Goal: Information Seeking & Learning: Learn about a topic

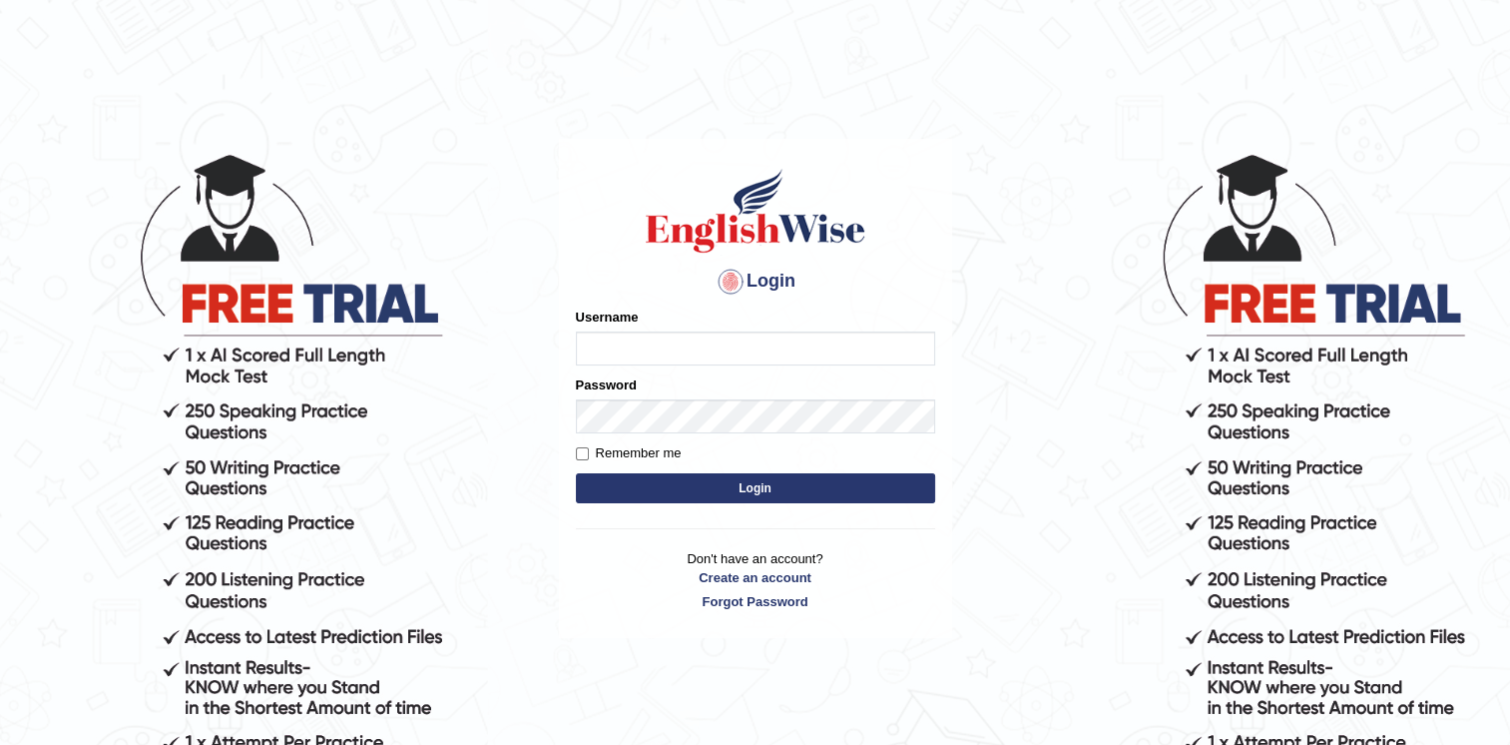
type input "Afreen11"
click at [731, 493] on button "Login" at bounding box center [755, 488] width 359 height 30
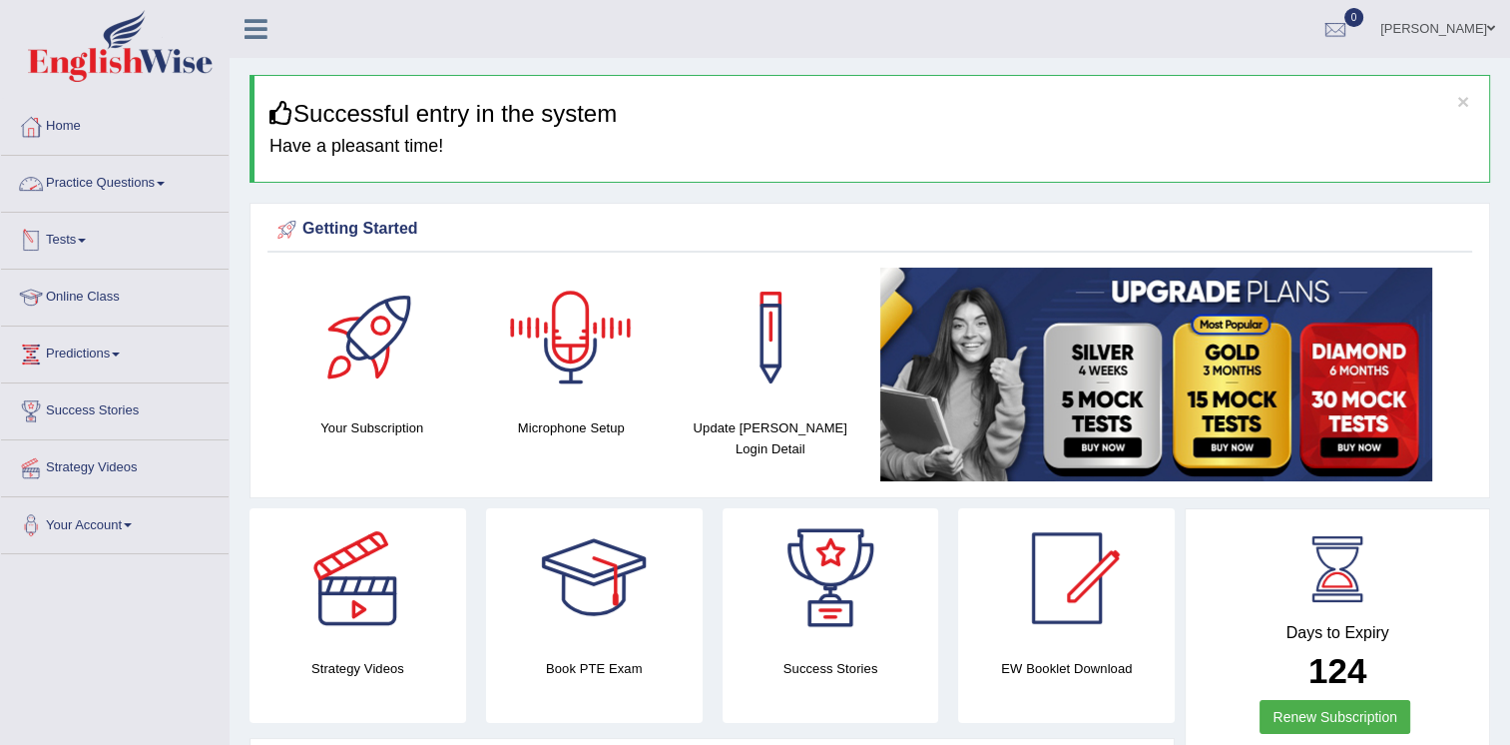
click at [142, 184] on link "Practice Questions" at bounding box center [115, 181] width 228 height 50
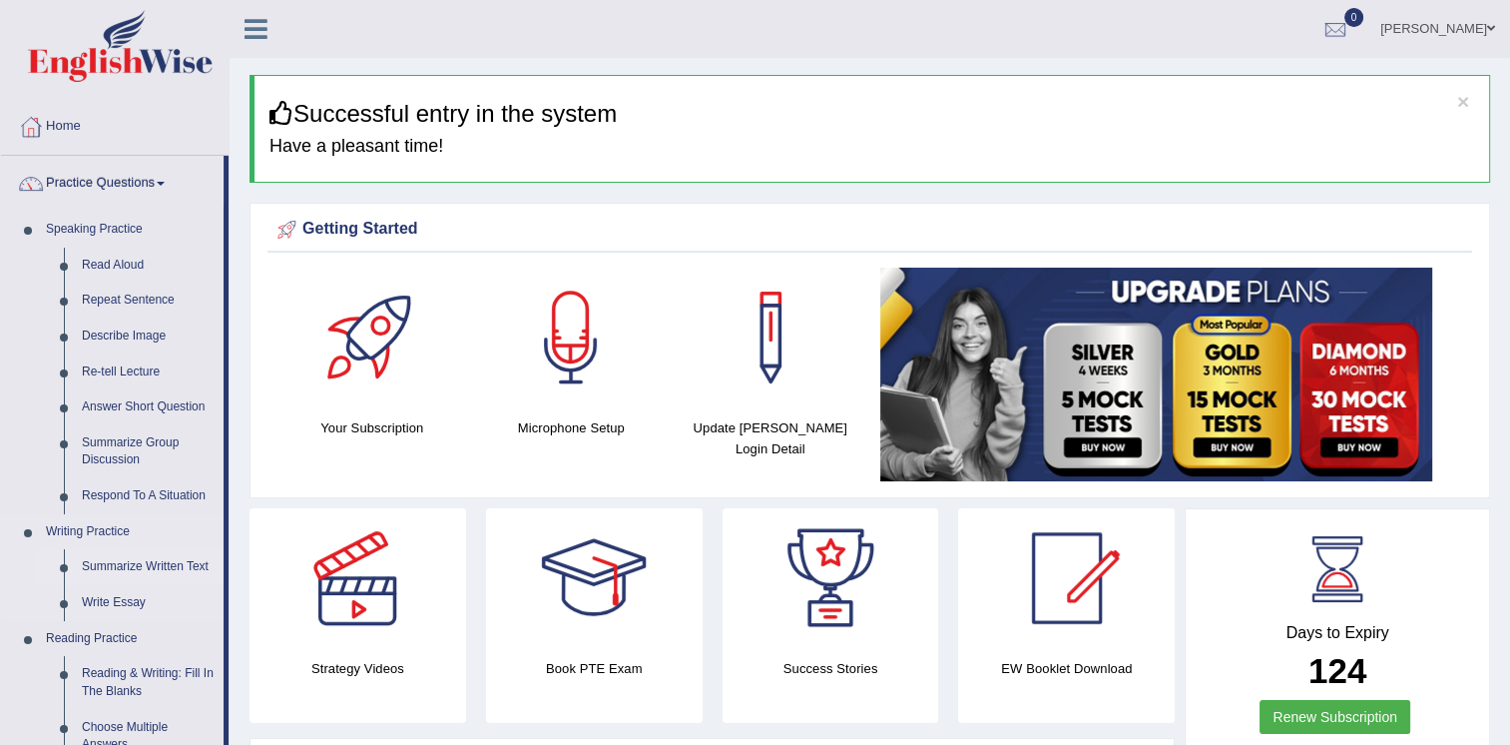
click at [125, 560] on link "Summarize Written Text" at bounding box center [148, 567] width 151 height 36
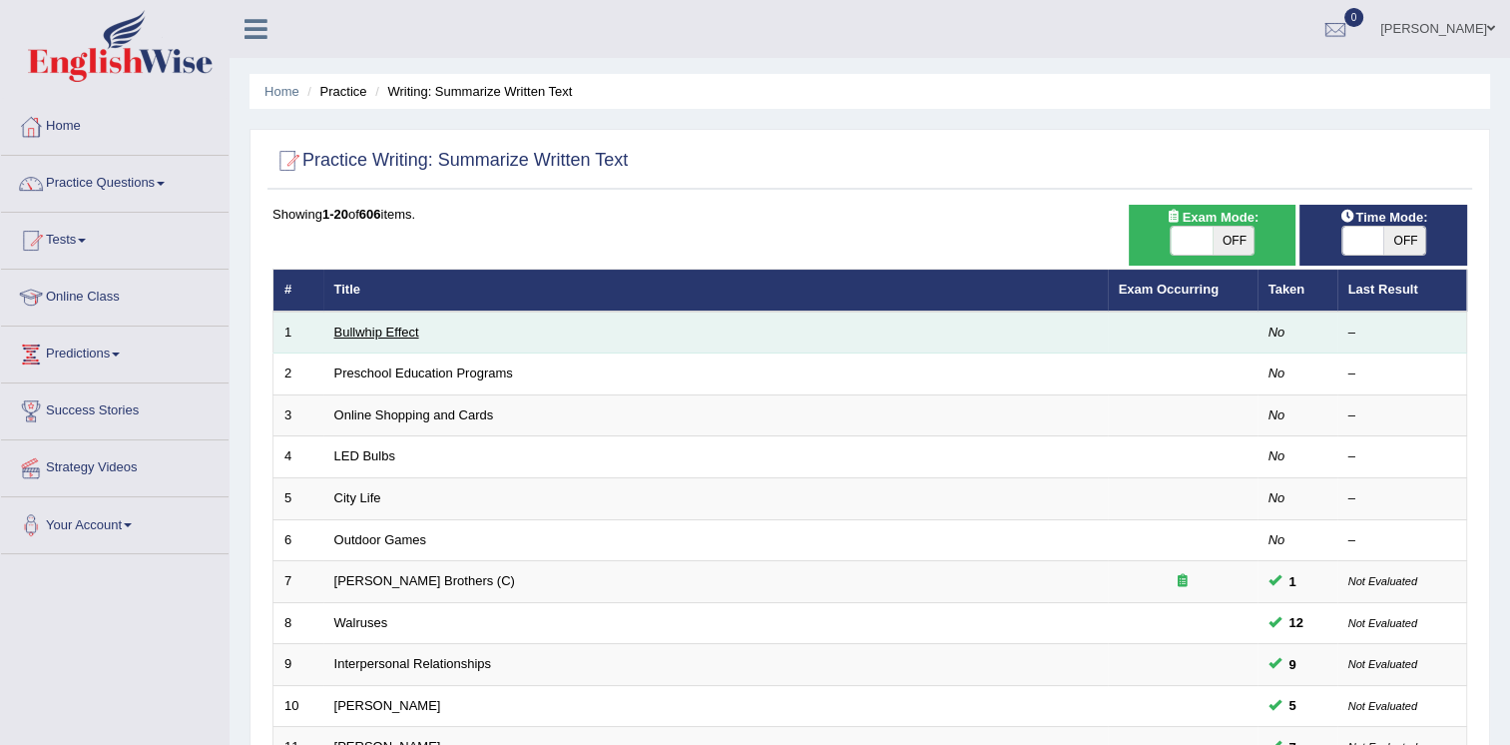
click at [363, 337] on link "Bullwhip Effect" at bounding box center [376, 331] width 85 height 15
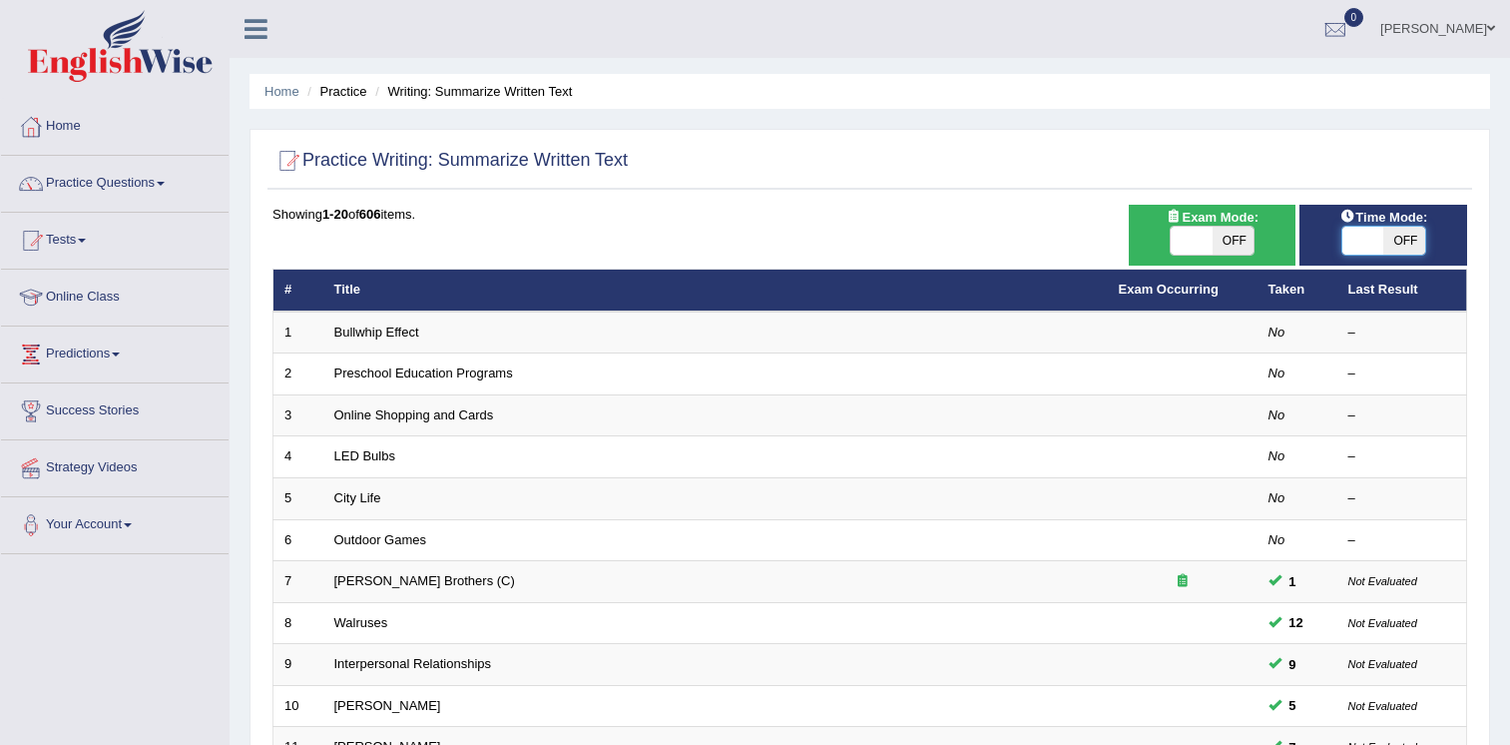
click at [1374, 227] on span at bounding box center [1364, 241] width 42 height 28
checkbox input "true"
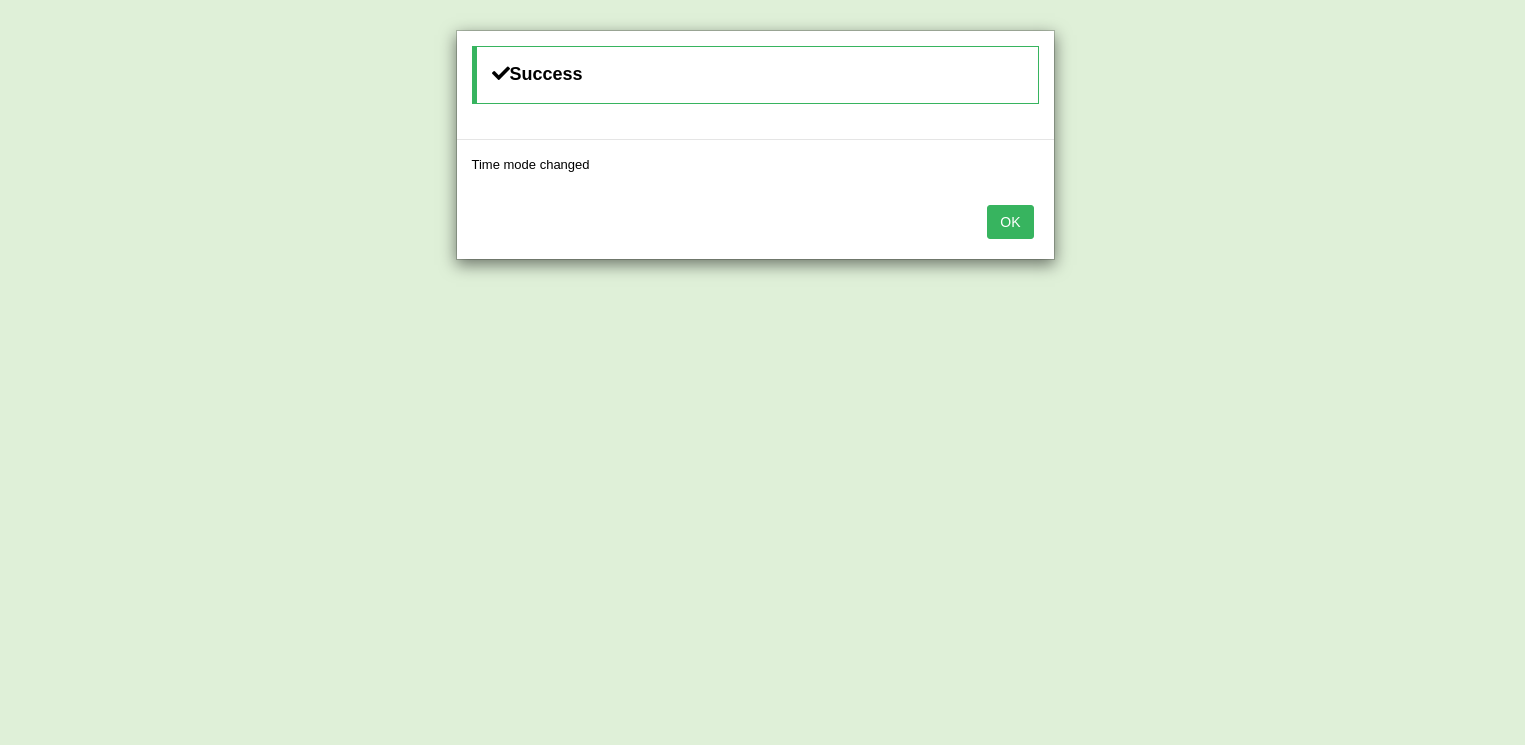
click at [1020, 216] on button "OK" at bounding box center [1010, 222] width 46 height 34
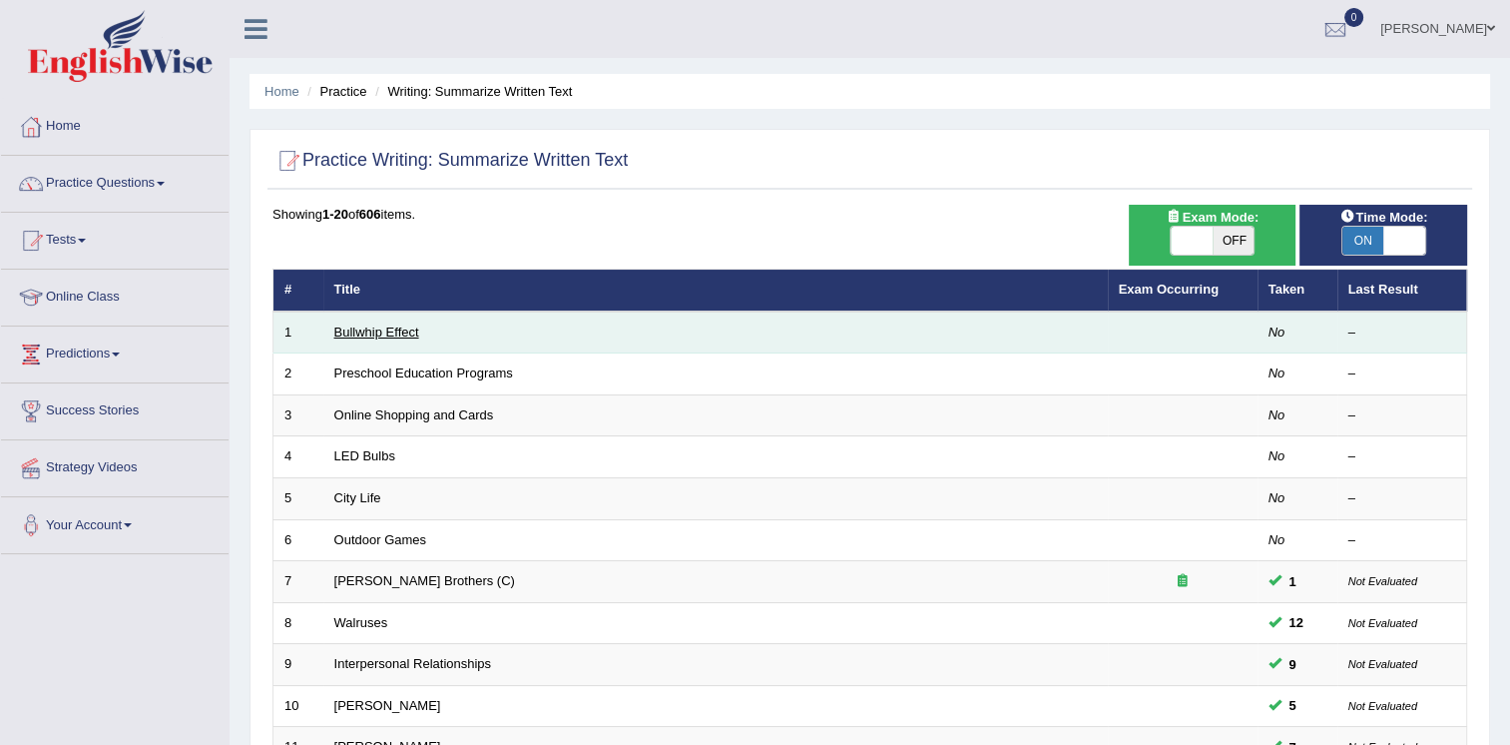
click at [380, 329] on link "Bullwhip Effect" at bounding box center [376, 331] width 85 height 15
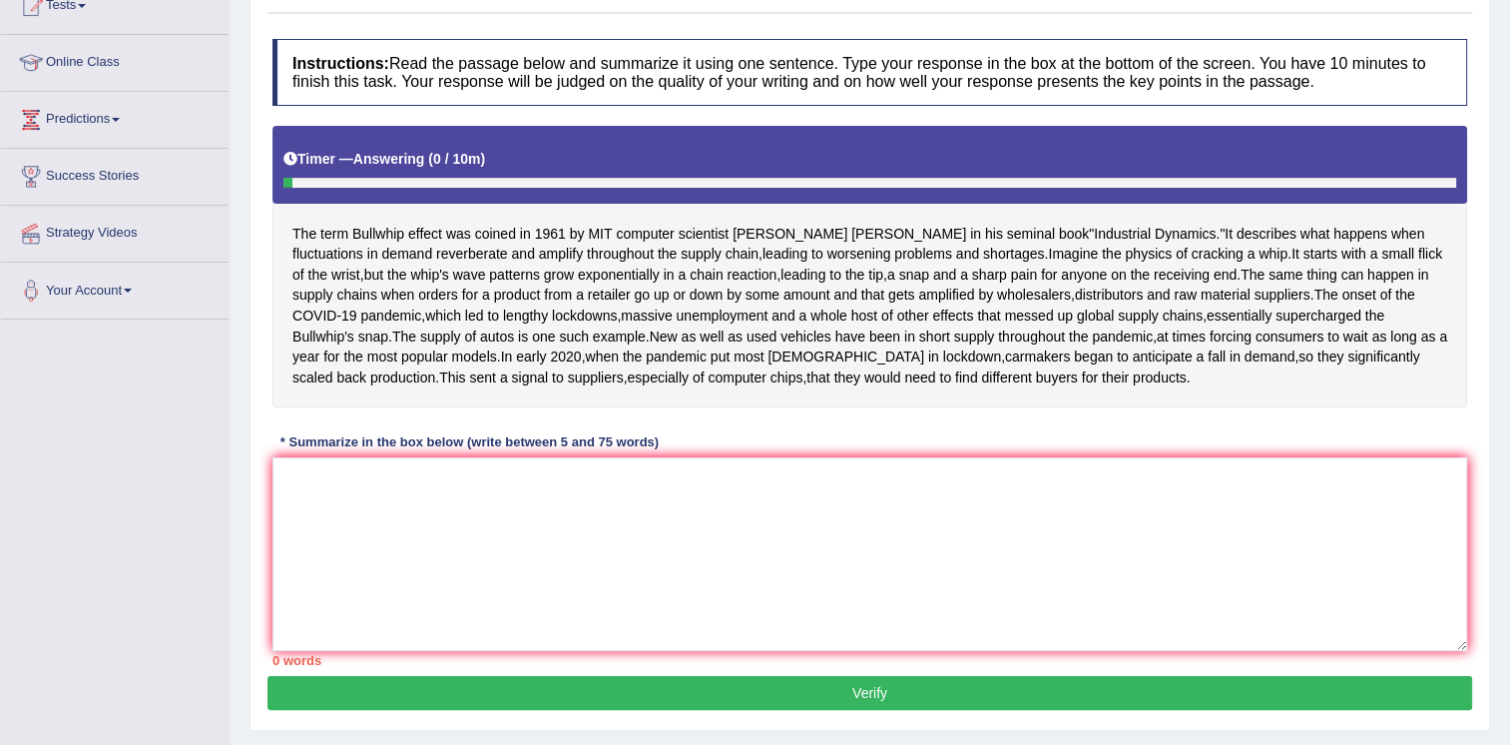
scroll to position [256, 0]
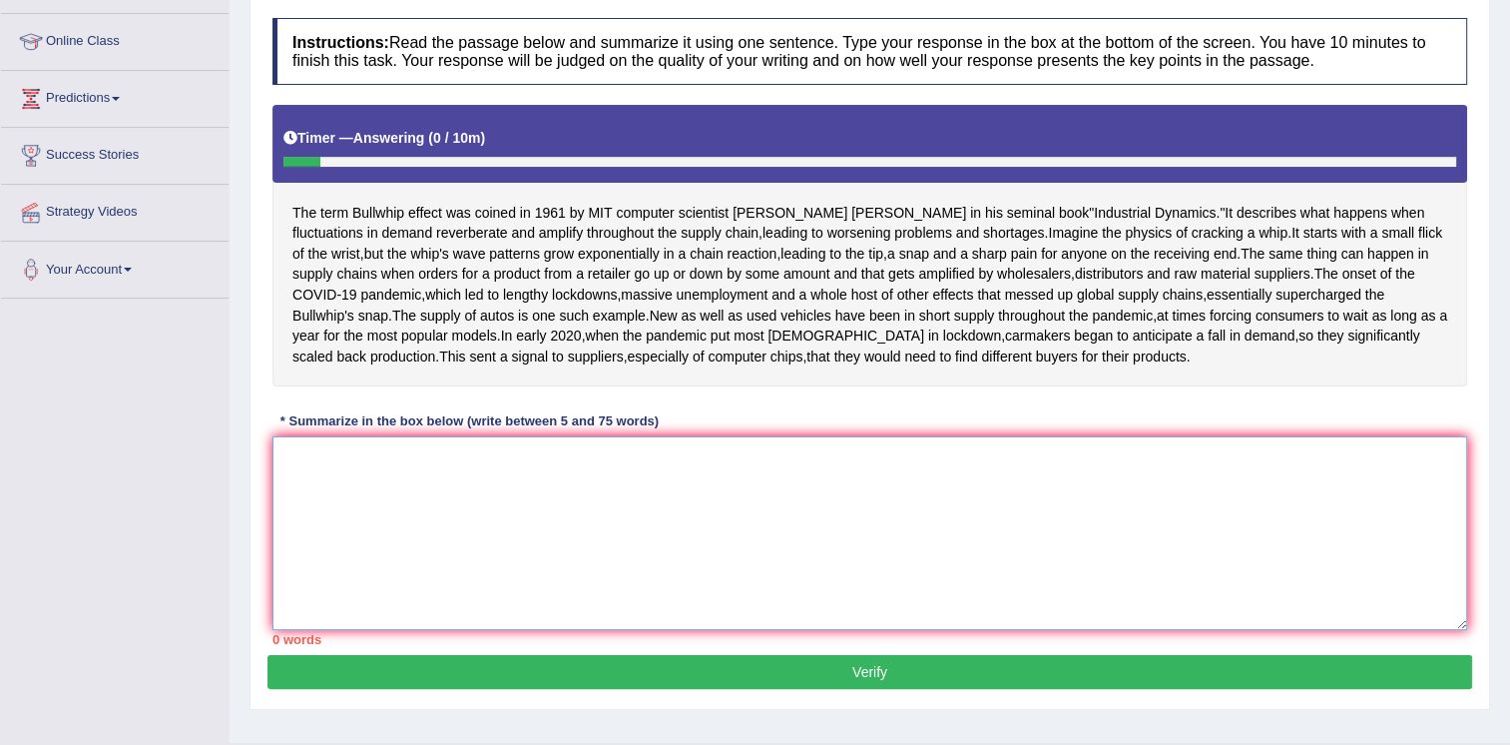
click at [309, 563] on textarea at bounding box center [870, 533] width 1195 height 194
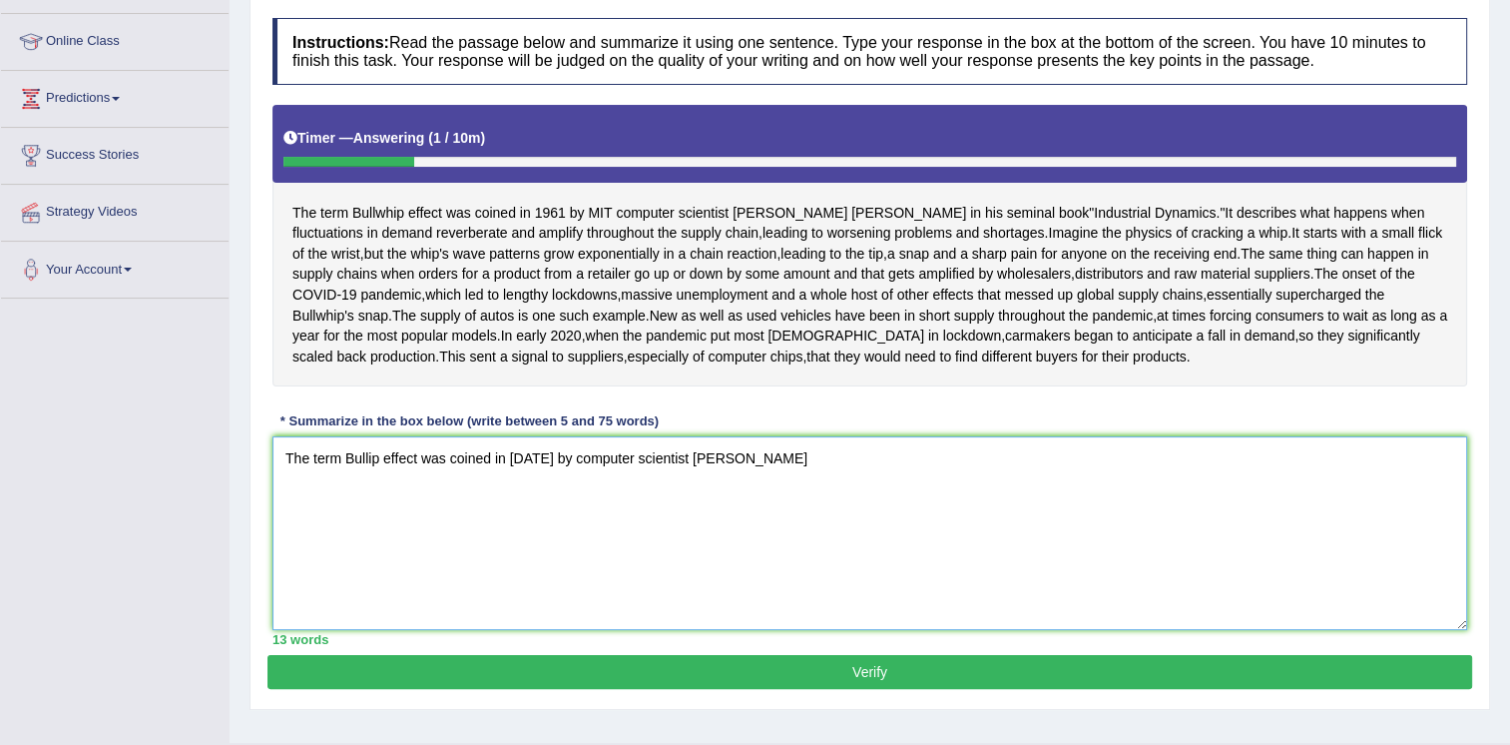
click at [683, 562] on textarea "The term Bullip effect was coined in [DATE] by computer scientist [PERSON_NAME]" at bounding box center [870, 533] width 1195 height 194
click at [685, 562] on textarea "The term Bullip effect was coined in [DATE] by computer scientist [PERSON_NAME]" at bounding box center [870, 533] width 1195 height 194
click at [795, 564] on textarea "The term Bullip effect was coined in [DATE] by computer scientist [PERSON_NAME]" at bounding box center [870, 533] width 1195 height 194
drag, startPoint x: 1126, startPoint y: 544, endPoint x: 1101, endPoint y: 573, distance: 38.2
click at [1101, 573] on textarea "The term Bullip effect was coined in [DATE] by computer scientist [PERSON_NAME]…" at bounding box center [870, 533] width 1195 height 194
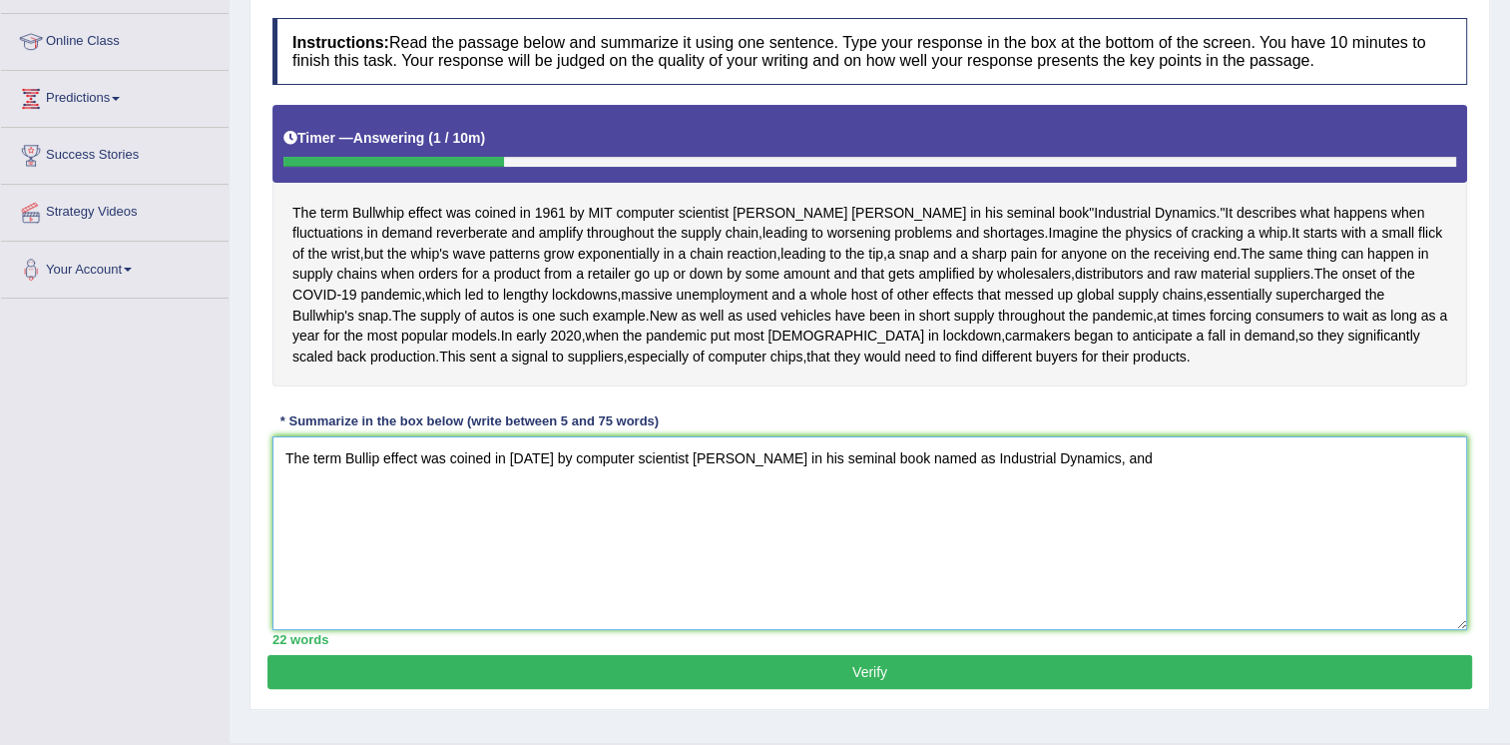
click at [1142, 581] on textarea "The term Bullip effect was coined in [DATE] by computer scientist [PERSON_NAME]…" at bounding box center [870, 533] width 1195 height 194
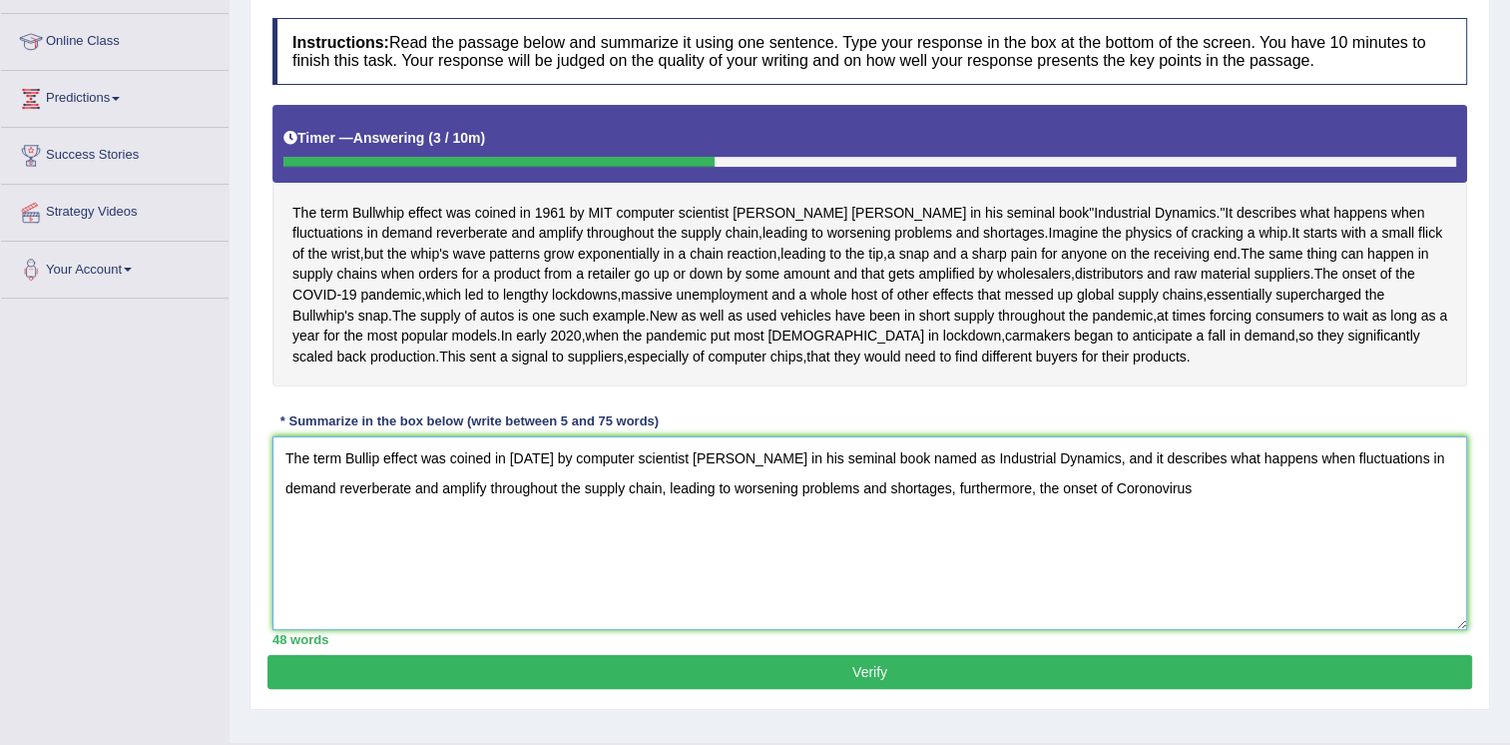
click at [1162, 589] on textarea "The term Bullip effect was coined in [DATE] by computer scientist [PERSON_NAME]…" at bounding box center [870, 533] width 1195 height 194
click at [1210, 597] on textarea "The term Bullip effect was coined in [DATE] by computer scientist [PERSON_NAME]…" at bounding box center [870, 533] width 1195 height 194
click at [1270, 585] on textarea "The term Bullip effect was coined in [DATE] by computer scientist [PERSON_NAME]…" at bounding box center [870, 533] width 1195 height 194
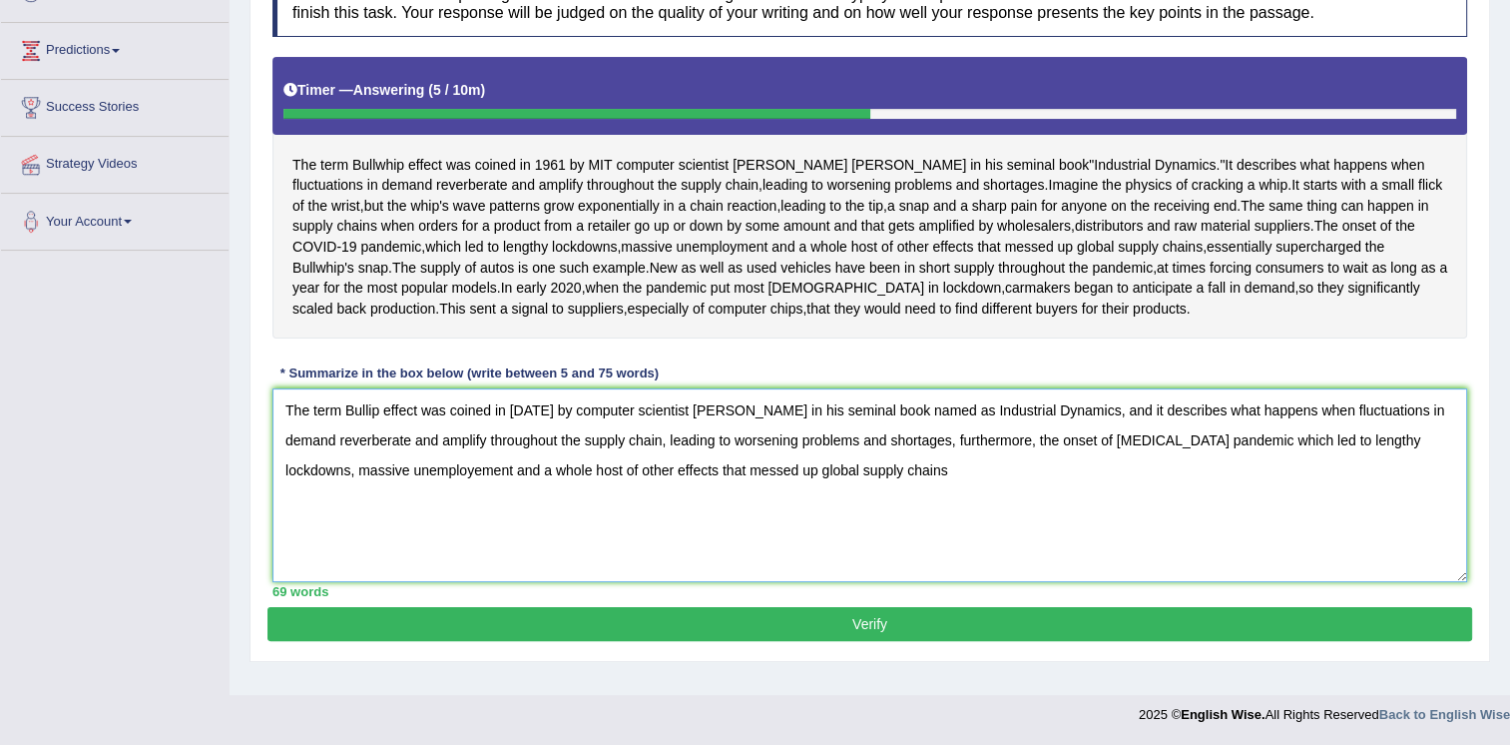
scroll to position [375, 0]
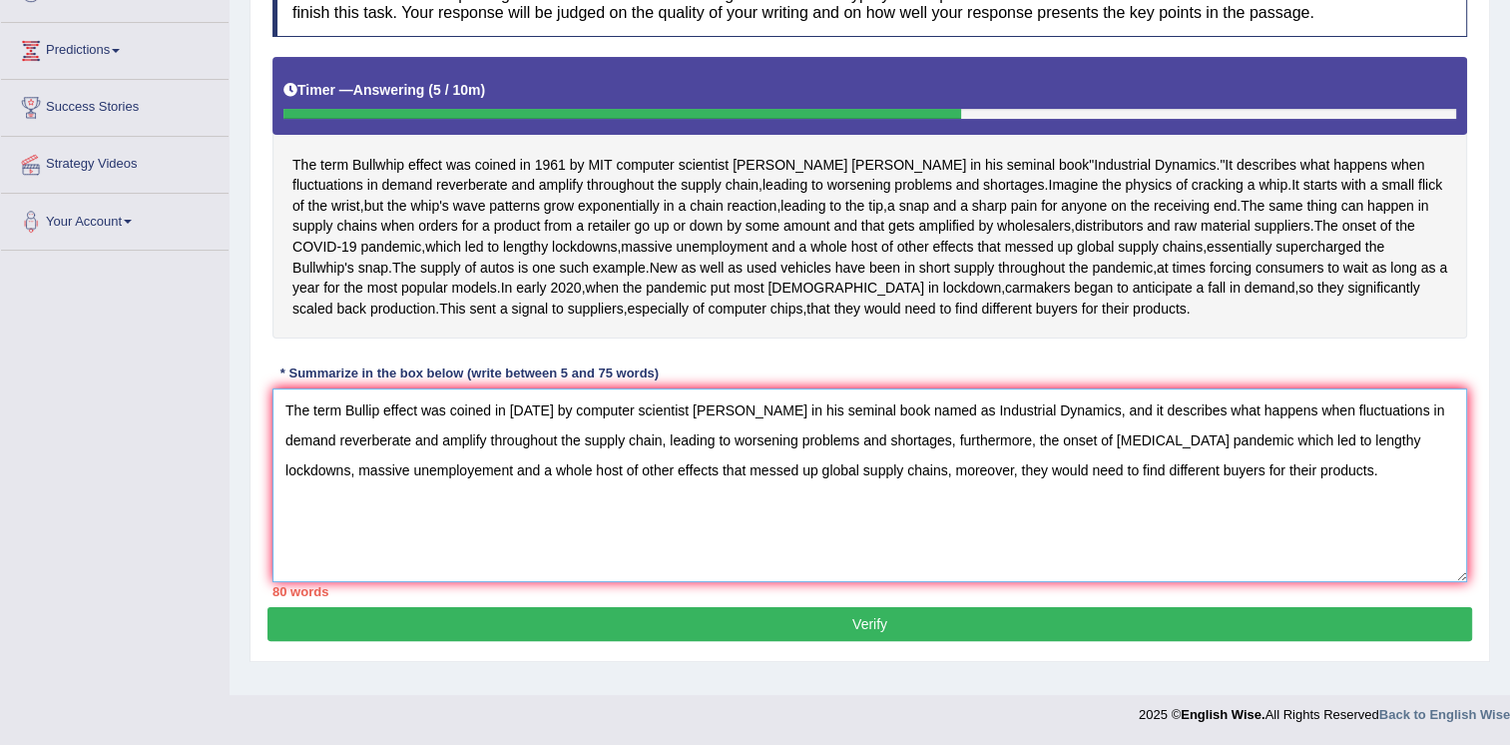
drag, startPoint x: 934, startPoint y: 496, endPoint x: 1226, endPoint y: 512, distance: 292.0
click at [1226, 512] on textarea "The term Bullip effect was coined in [DATE] by computer scientist [PERSON_NAME]…" at bounding box center [870, 485] width 1195 height 194
click at [1162, 554] on textarea "The term Bullip effect was coined in [DATE] by computer scientist [PERSON_NAME]…" at bounding box center [870, 485] width 1195 height 194
drag, startPoint x: 559, startPoint y: 442, endPoint x: 280, endPoint y: 444, distance: 279.5
click at [280, 444] on textarea "The term Bullip effect was coined in [DATE] by computer scientist [PERSON_NAME]…" at bounding box center [870, 485] width 1195 height 194
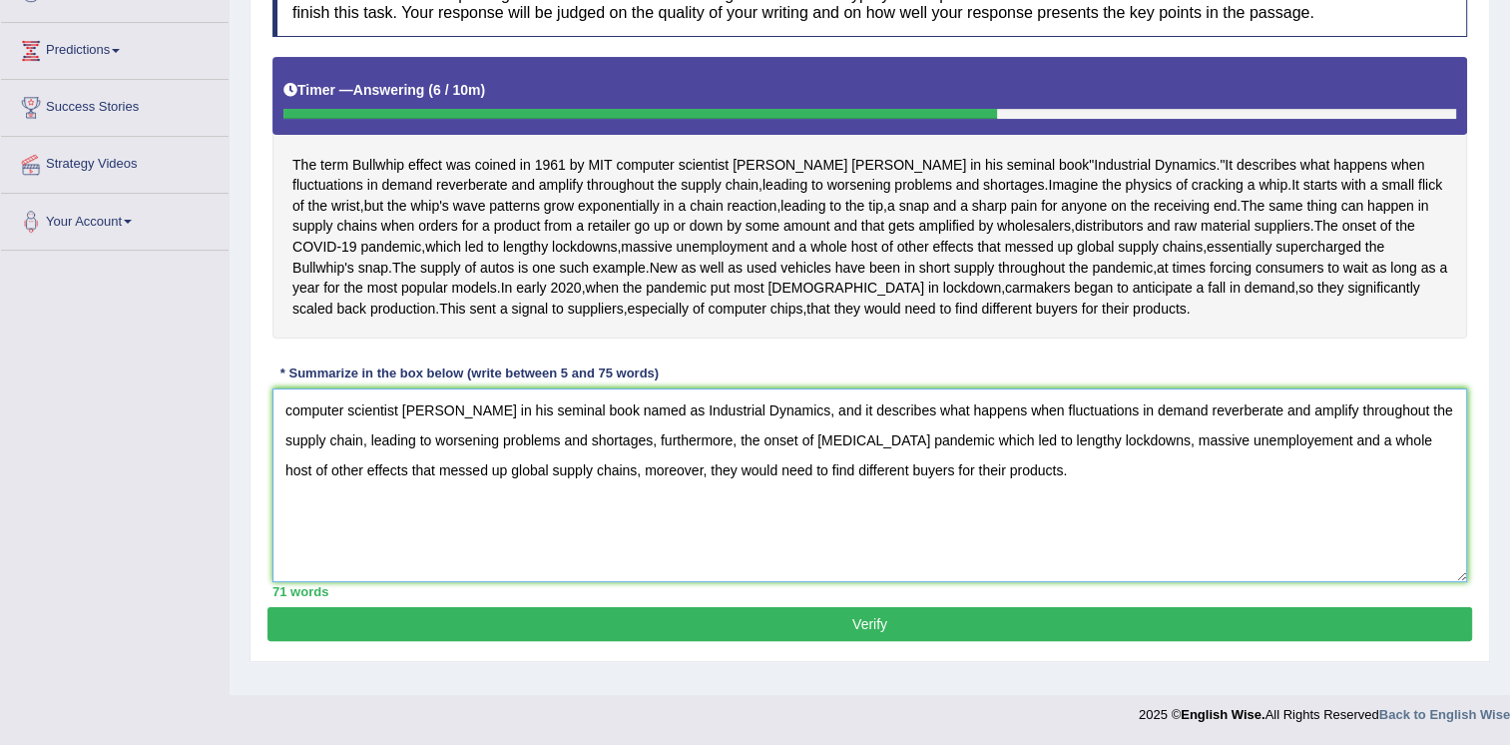
click at [291, 438] on textarea "computer scientist [PERSON_NAME] in his seminal book named as Industrial Dynami…" at bounding box center [870, 485] width 1195 height 194
click at [432, 439] on textarea "The computer scientist [PERSON_NAME] in his seminal book named as Industrial Dy…" at bounding box center [870, 485] width 1195 height 194
drag, startPoint x: 871, startPoint y: 439, endPoint x: 840, endPoint y: 440, distance: 31.0
click at [840, 440] on textarea "The computer scientist, [PERSON_NAME] in his seminal book named as Industrial D…" at bounding box center [870, 485] width 1195 height 194
click at [288, 439] on textarea "The computer scientist, [PERSON_NAME] in his seminal book named as Industrial D…" at bounding box center [870, 485] width 1195 height 194
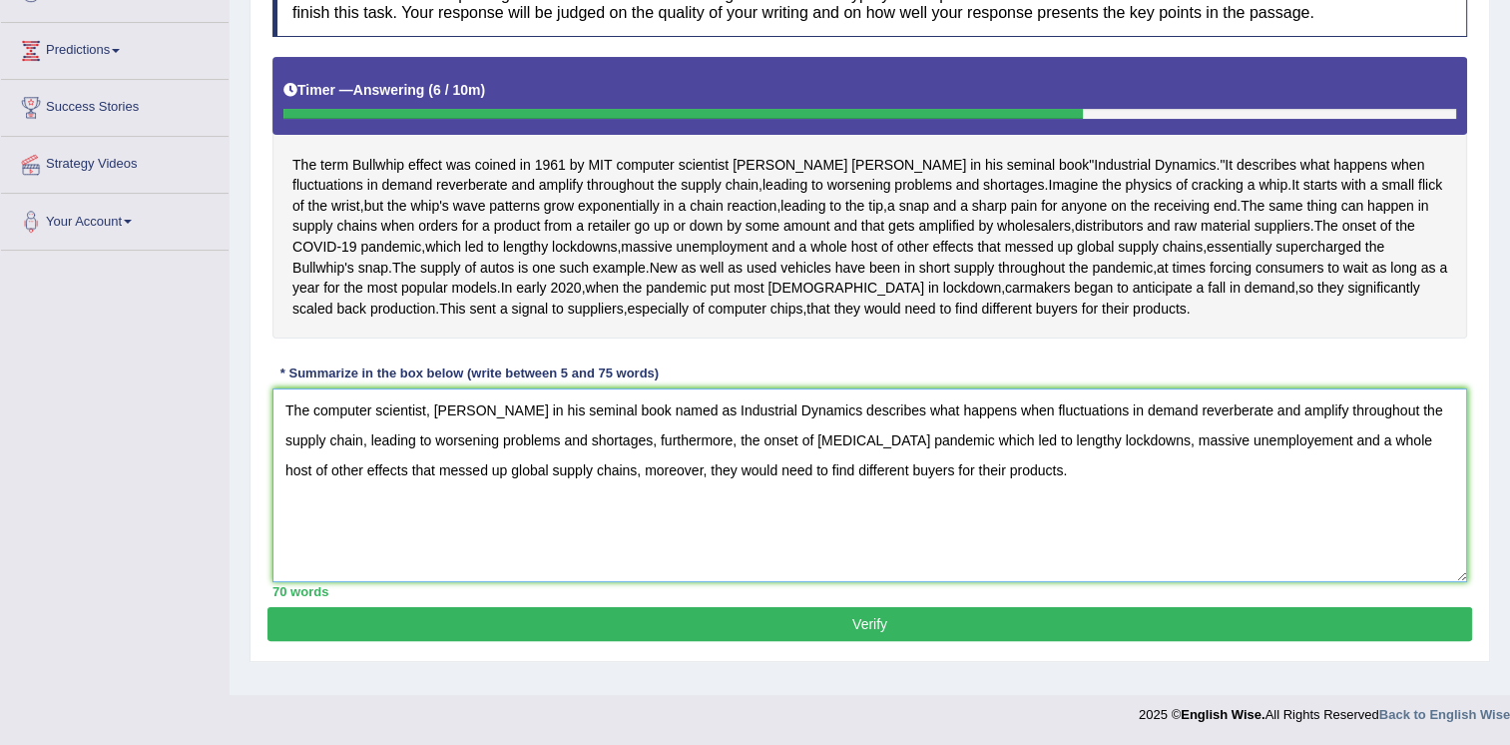
type textarea "The computer scientist, [PERSON_NAME] in his seminal book named as Industrial D…"
click at [771, 641] on button "Verify" at bounding box center [870, 624] width 1205 height 34
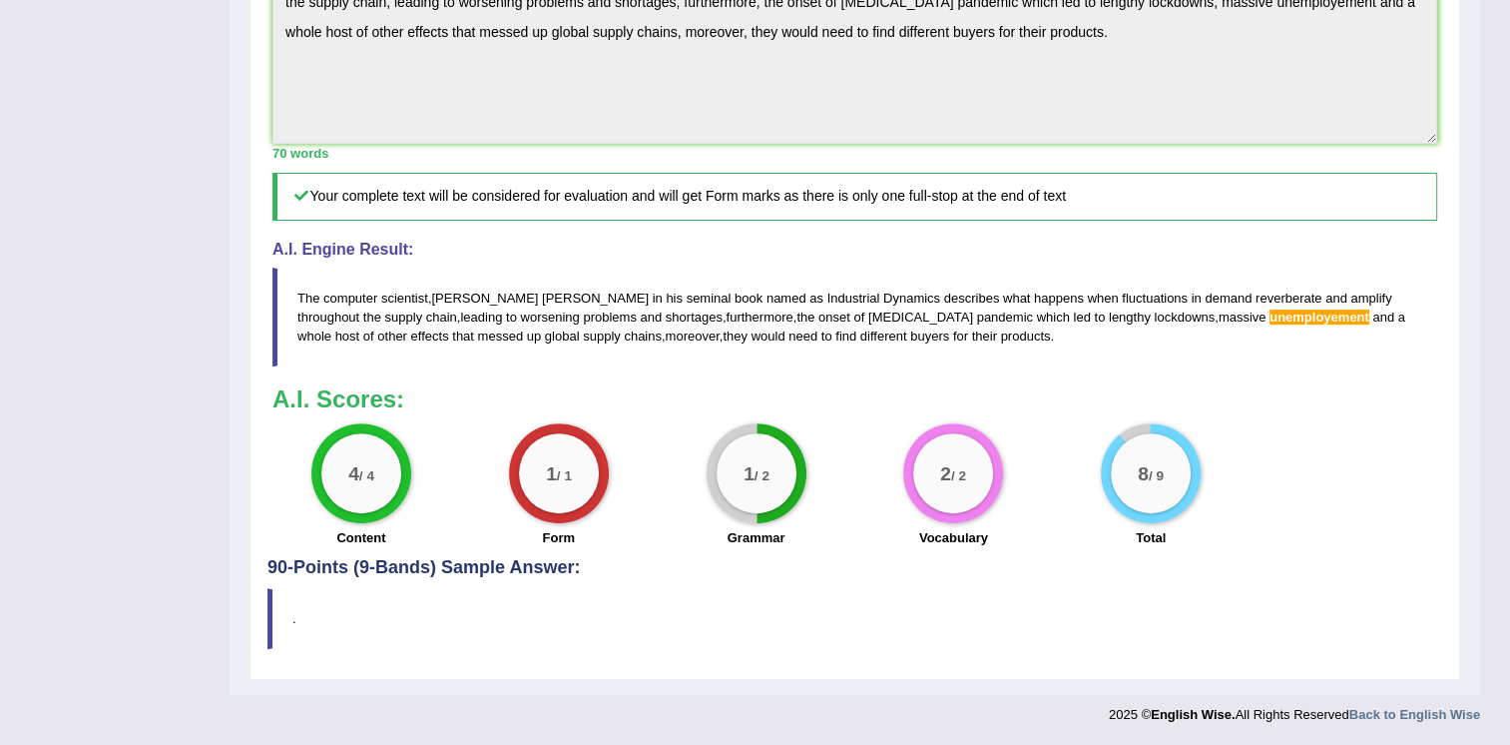
scroll to position [735, 0]
drag, startPoint x: 487, startPoint y: 337, endPoint x: 512, endPoint y: 340, distance: 25.1
click at [512, 340] on blockquote "The computer scientist , [PERSON_NAME] in his seminal book named as Industrial …" at bounding box center [855, 317] width 1165 height 99
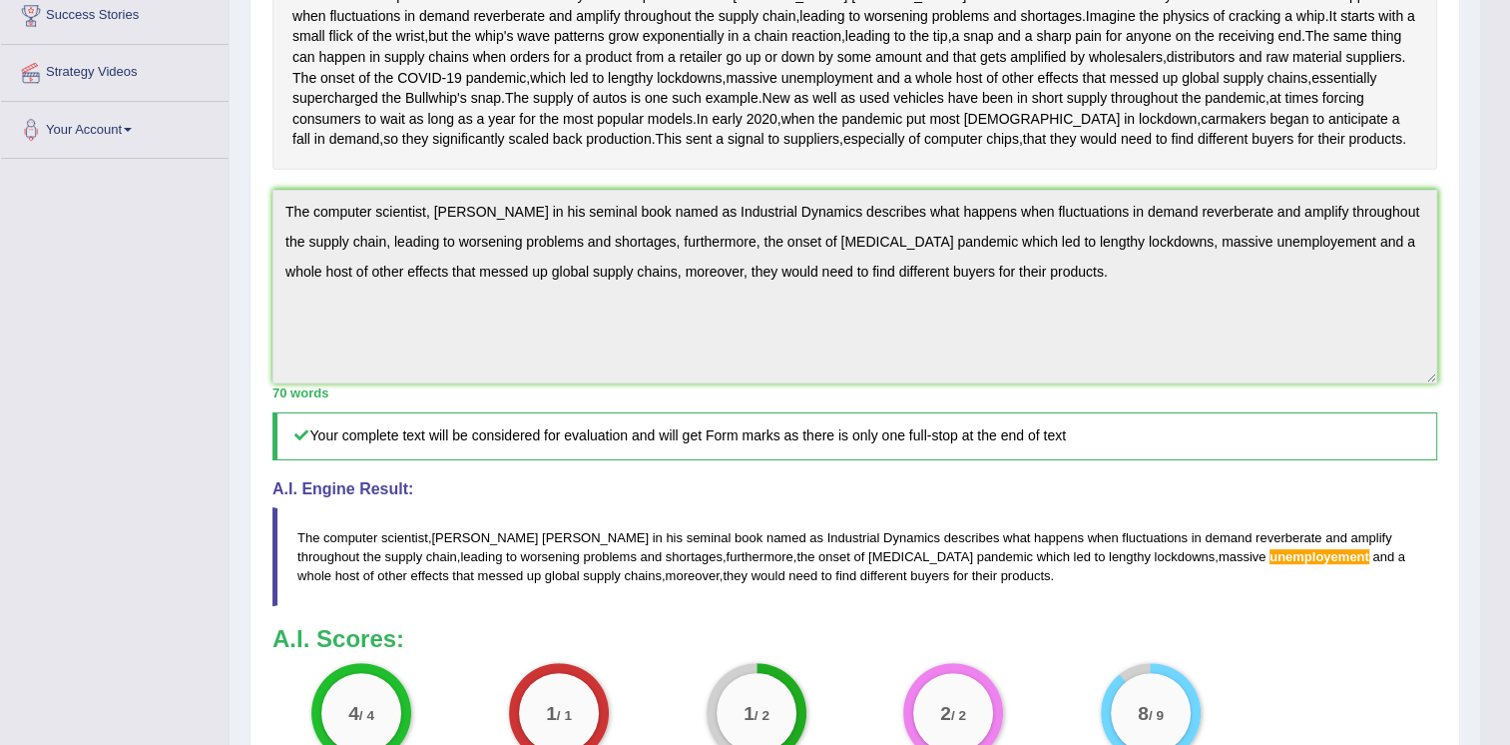
scroll to position [0, 0]
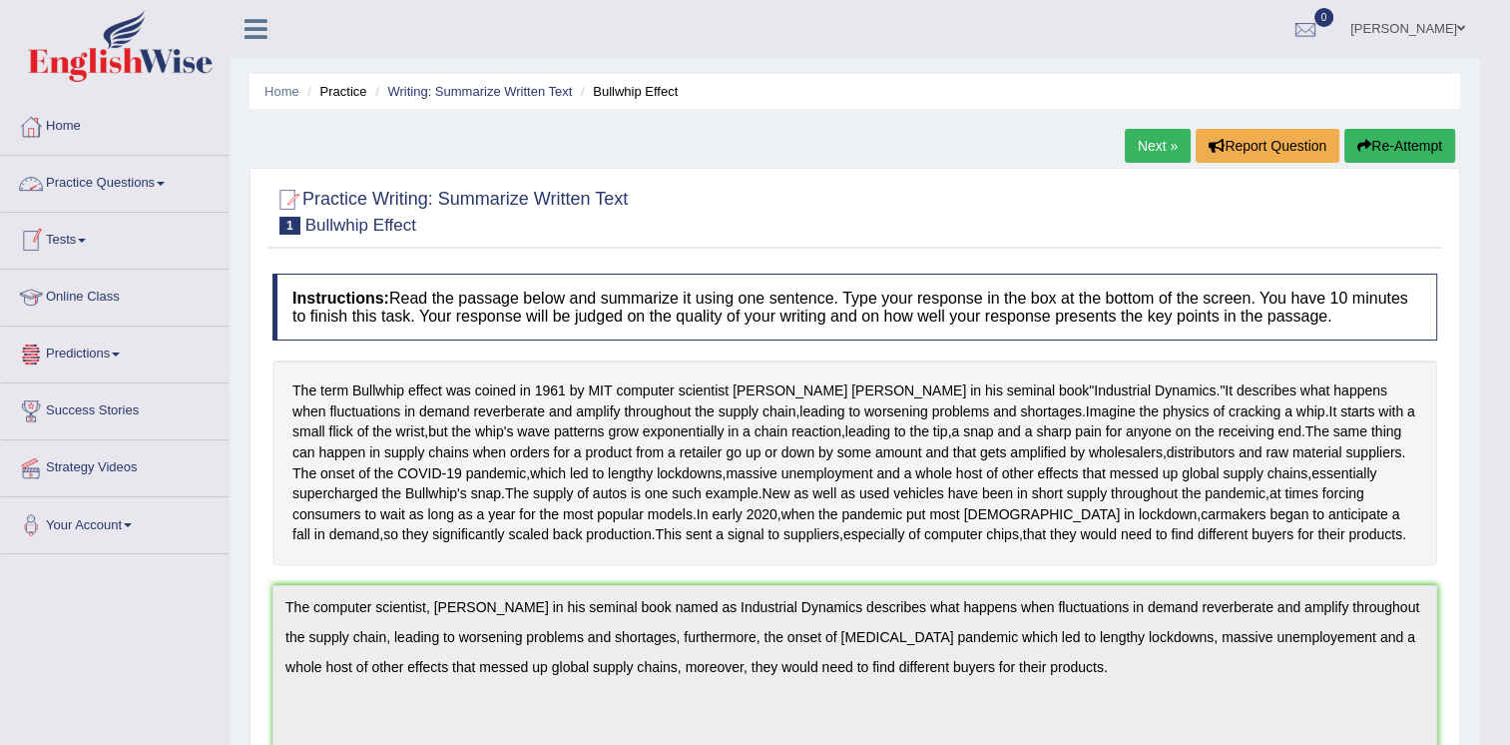
click at [140, 188] on link "Practice Questions" at bounding box center [115, 181] width 228 height 50
